Goal: Transaction & Acquisition: Purchase product/service

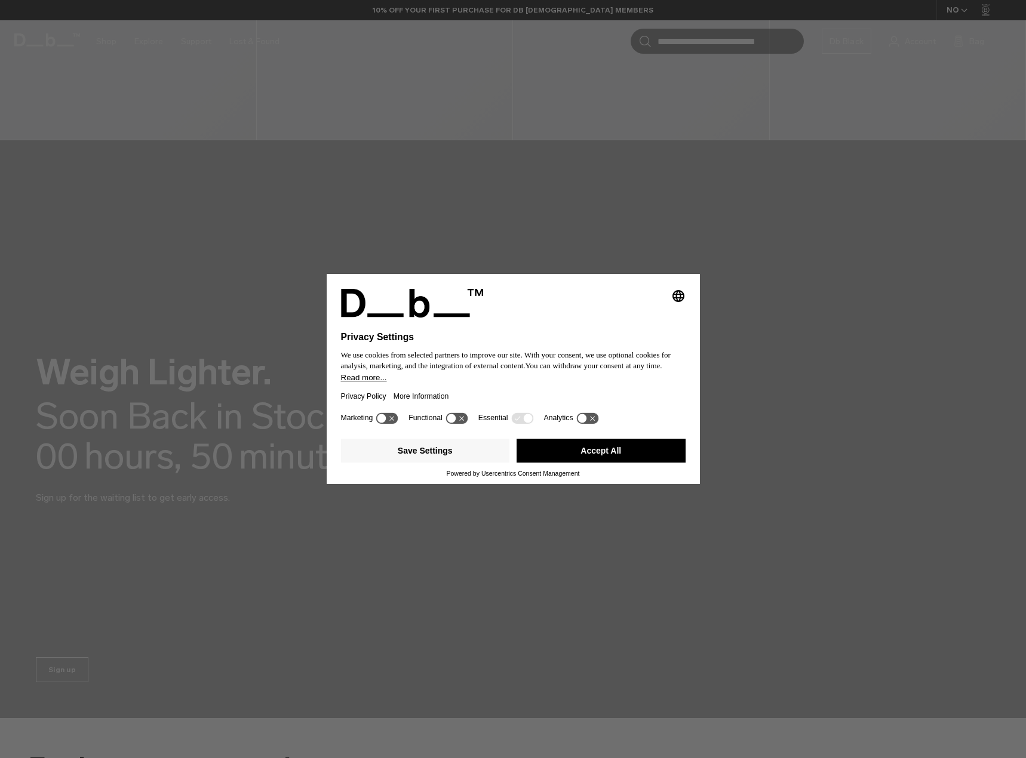
click at [610, 453] on button "Accept All" at bounding box center [600, 451] width 169 height 24
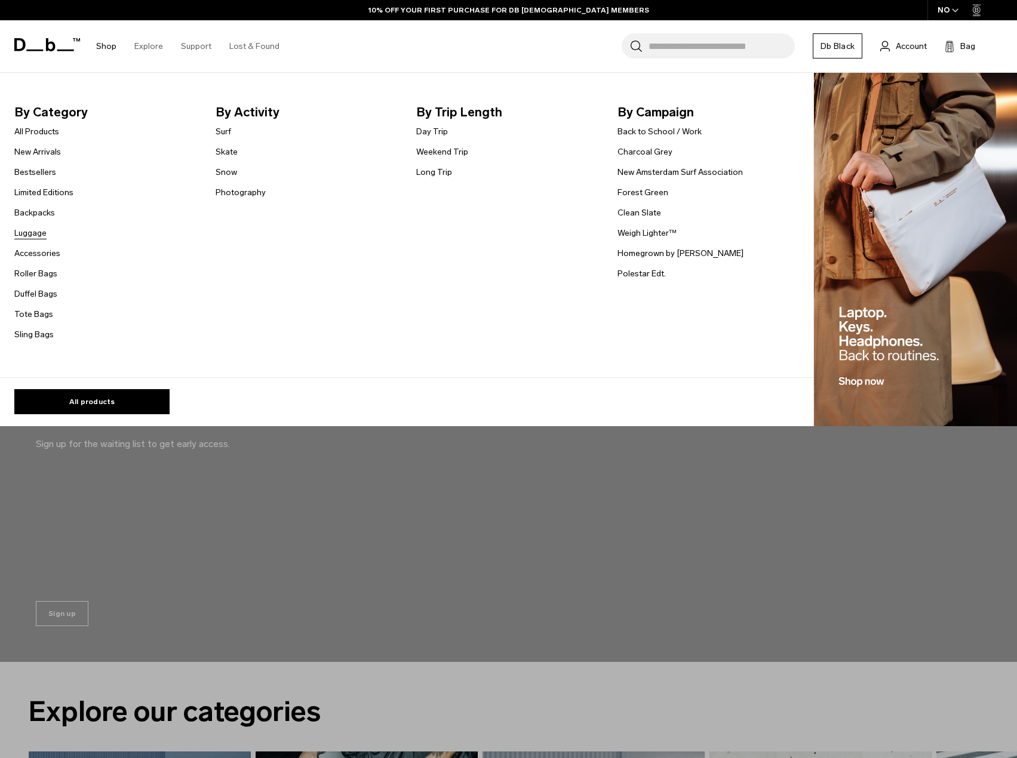
click at [41, 232] on link "Luggage" at bounding box center [30, 233] width 32 height 13
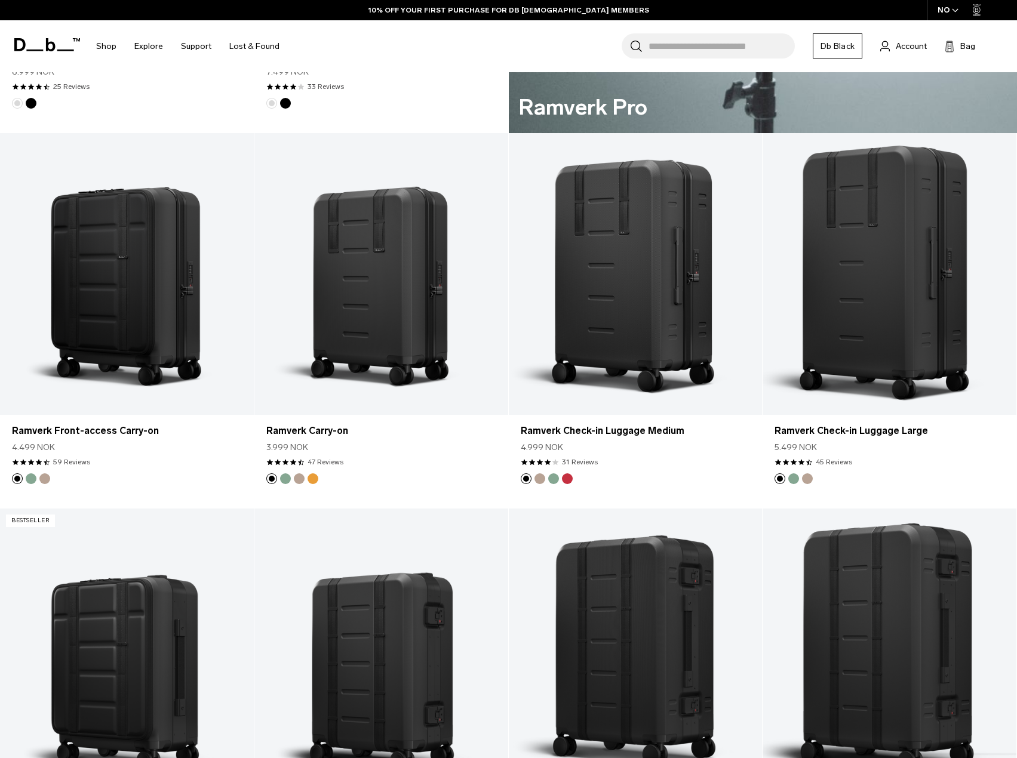
scroll to position [945, 0]
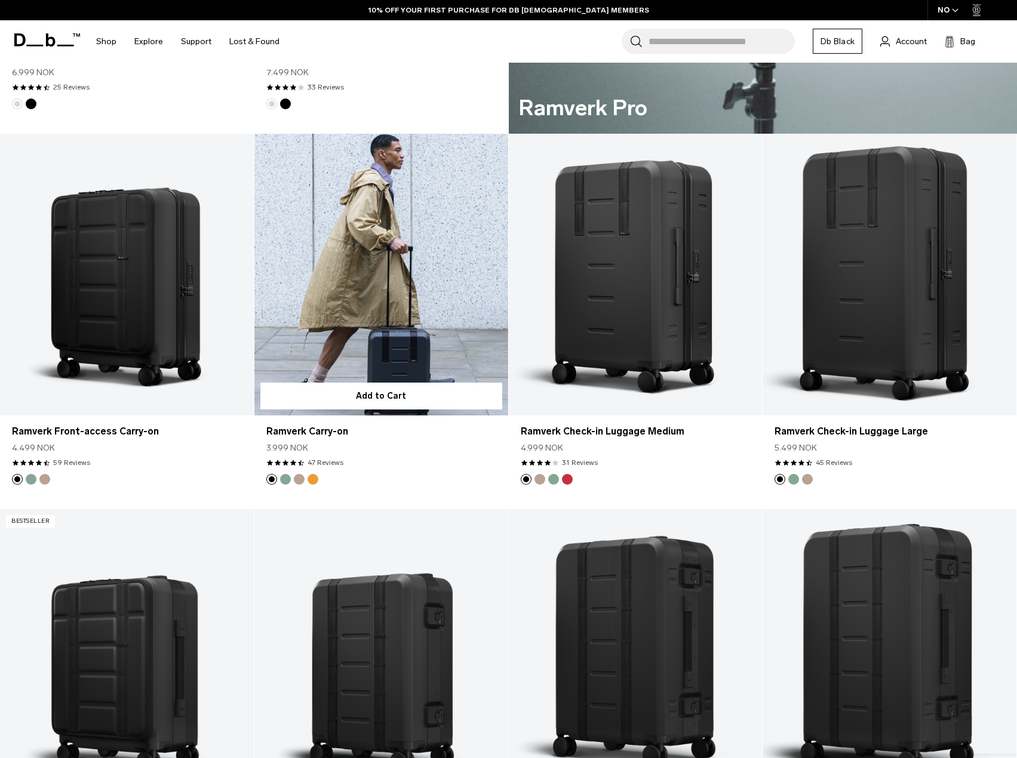
click at [383, 328] on link "Ramverk Carry-on" at bounding box center [381, 275] width 254 height 282
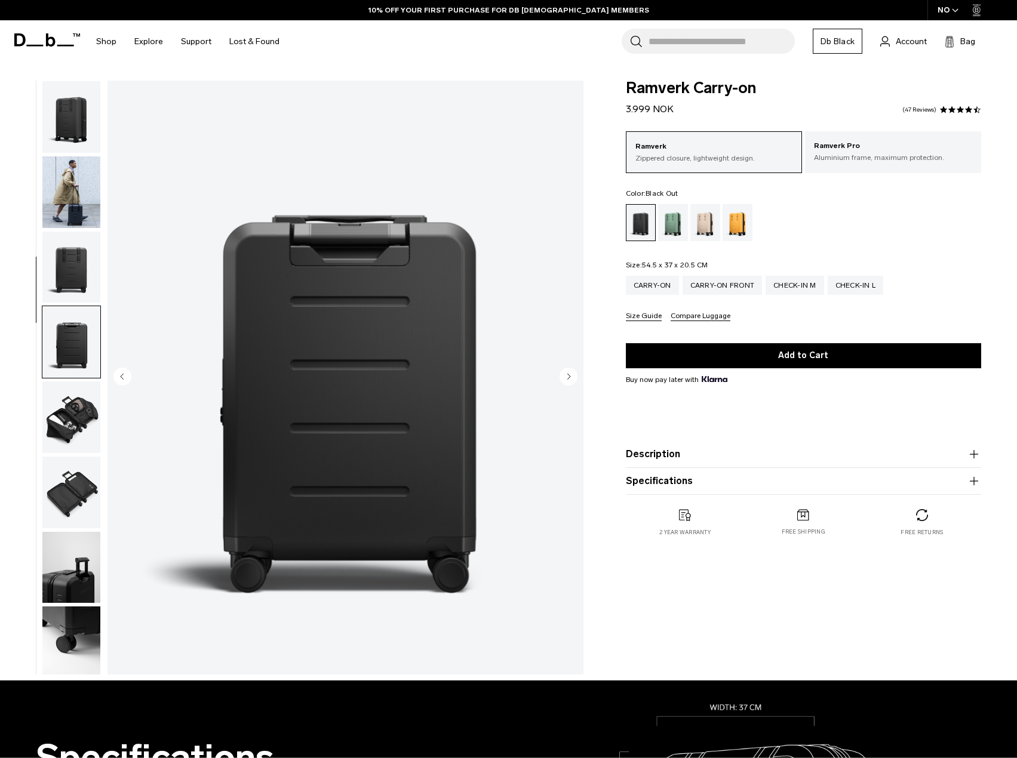
click at [79, 457] on img "button" at bounding box center [71, 493] width 58 height 72
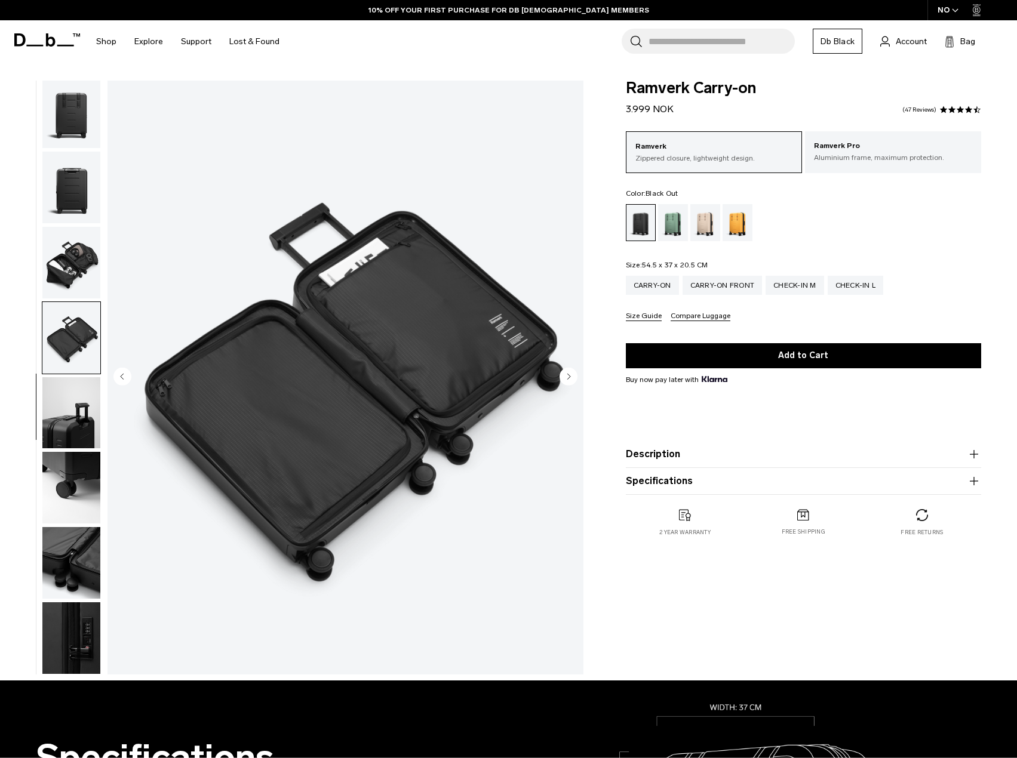
click at [75, 398] on img "button" at bounding box center [71, 413] width 58 height 72
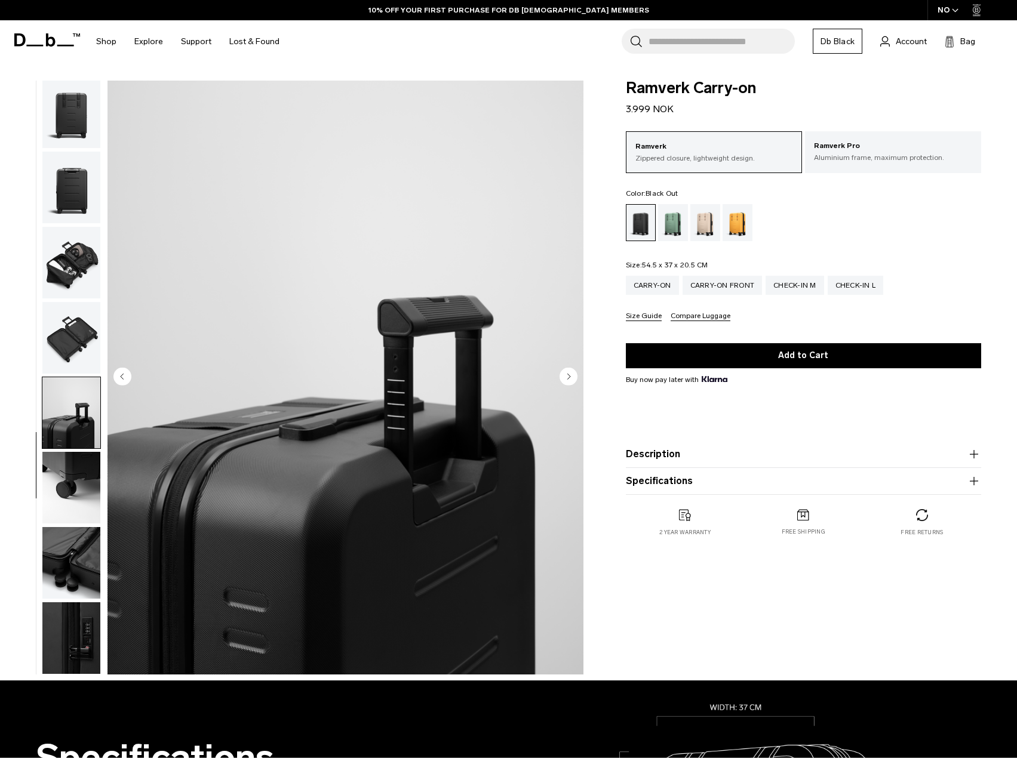
click at [77, 466] on img "button" at bounding box center [71, 488] width 58 height 72
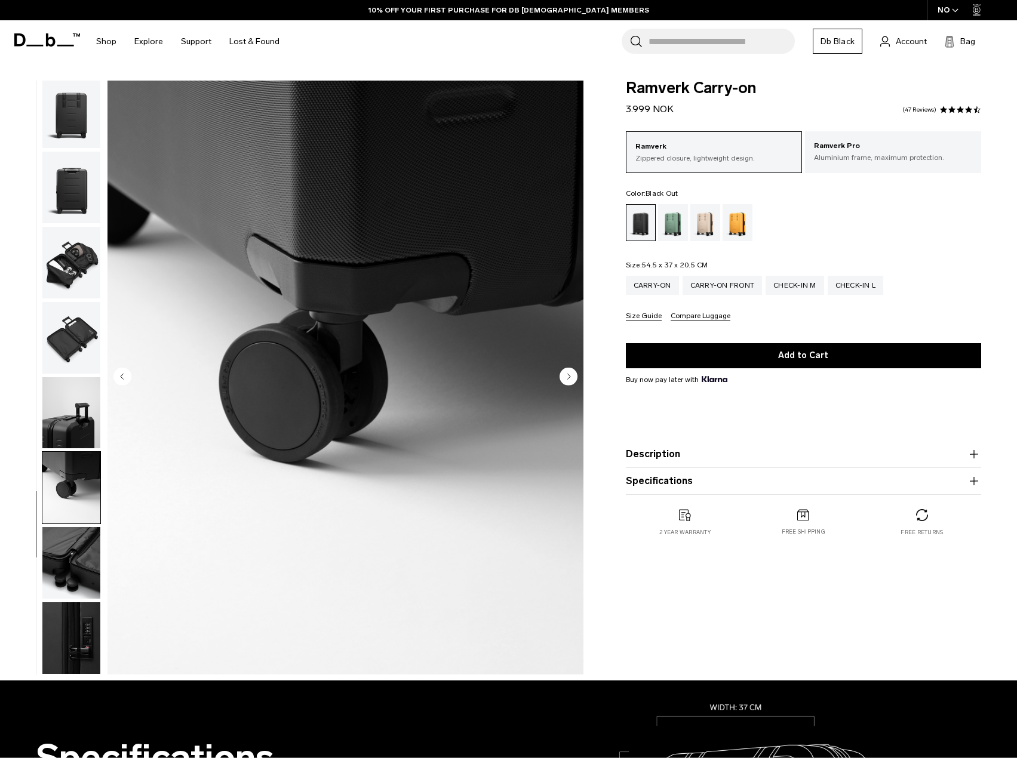
click at [70, 530] on img "button" at bounding box center [71, 563] width 58 height 72
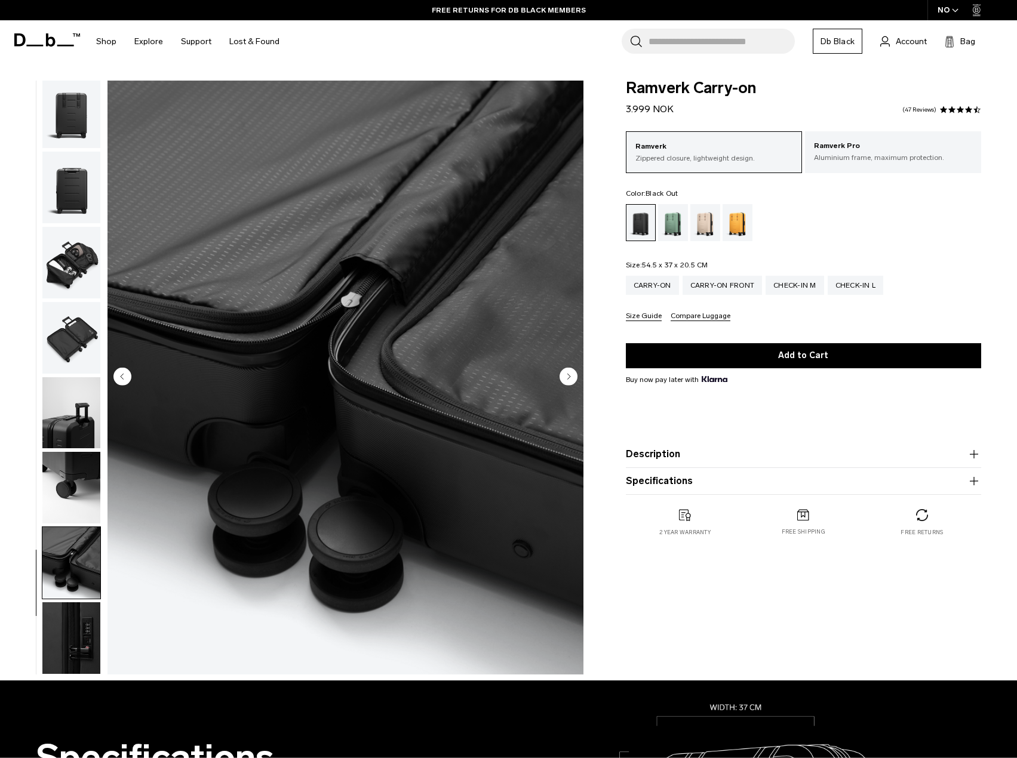
click at [689, 228] on ul at bounding box center [803, 222] width 355 height 37
click at [678, 226] on div "Green Ray" at bounding box center [673, 222] width 30 height 37
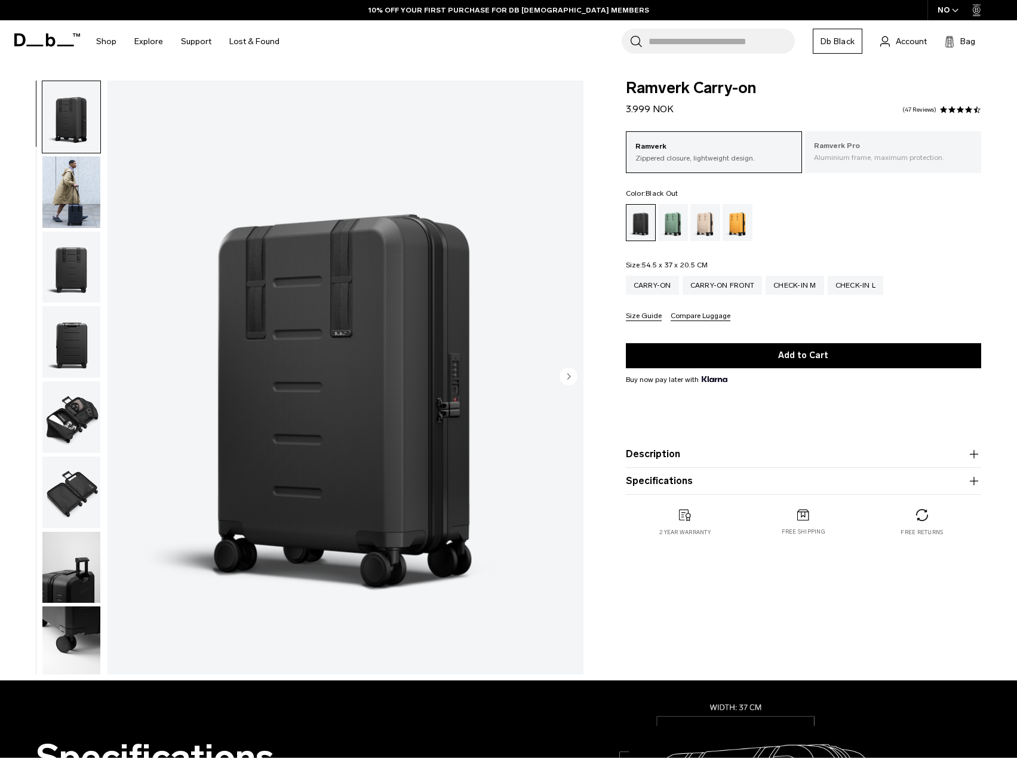
click at [901, 150] on p "Ramverk Pro" at bounding box center [893, 146] width 158 height 12
